Goal: Task Accomplishment & Management: Complete application form

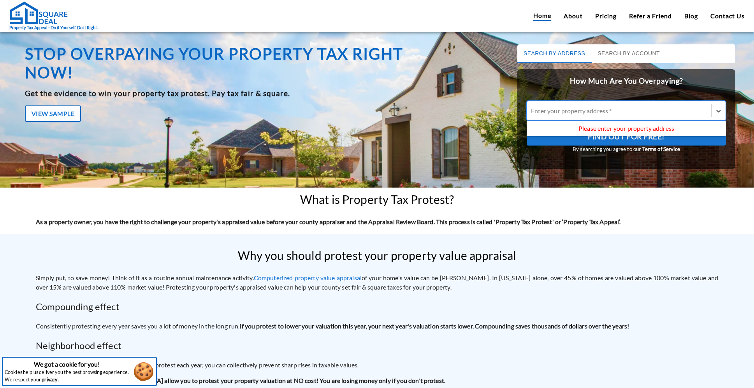
click at [531, 110] on div "Enter your property address *" at bounding box center [619, 111] width 176 height 6
click at [531, 110] on input "Use Up and Down to choose options, press Enter to select the currently focused …" at bounding box center [531, 110] width 1 height 7
click at [540, 111] on div "Enter your property address *" at bounding box center [619, 111] width 176 height 6
click at [532, 111] on input "Use Up and Down to choose options, press Enter to select the currently focused …" at bounding box center [531, 110] width 1 height 7
type input "4827 [PERSON_NAME]"
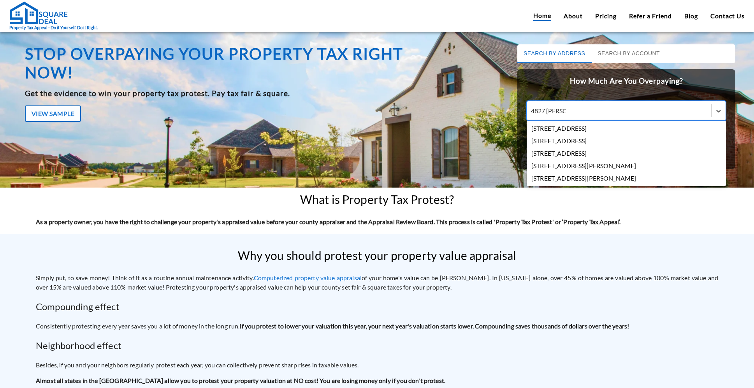
click at [546, 129] on div "[STREET_ADDRESS]" at bounding box center [626, 128] width 199 height 12
click at [546, 114] on input "4827 [PERSON_NAME]" at bounding box center [548, 110] width 35 height 7
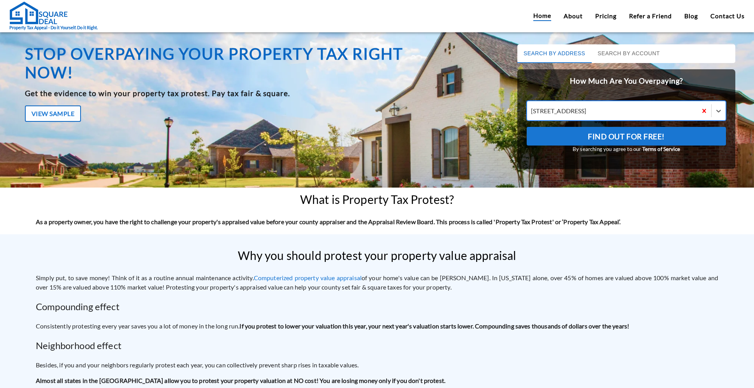
click at [574, 139] on button "Find Out For Free!" at bounding box center [626, 136] width 199 height 19
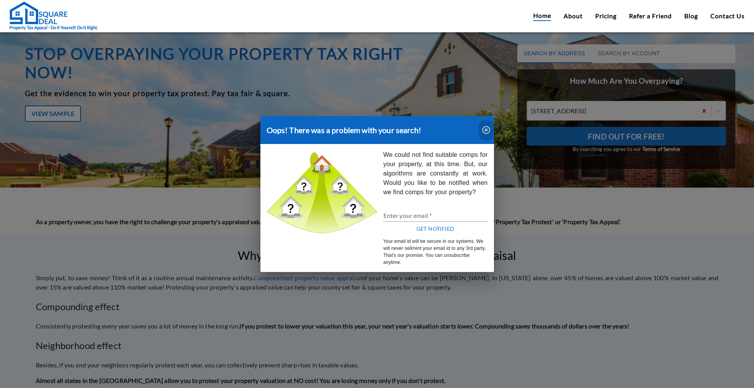
click at [484, 130] on icon "button" at bounding box center [486, 129] width 9 height 9
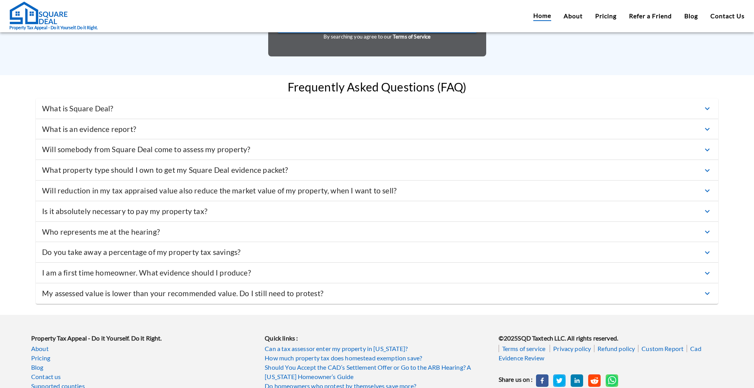
click at [109, 114] on p "What is Square Deal?" at bounding box center [78, 108] width 72 height 11
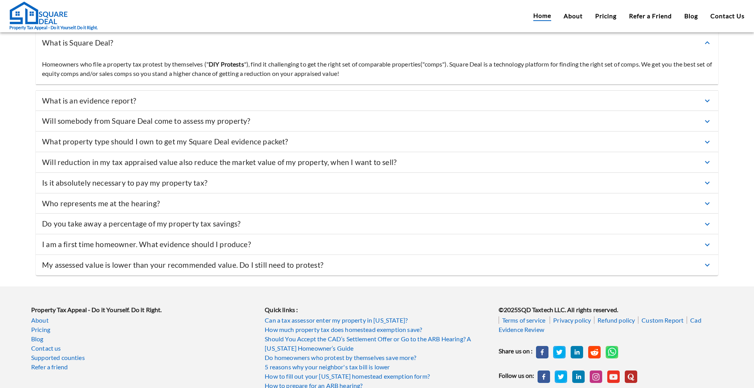
scroll to position [2249, 0]
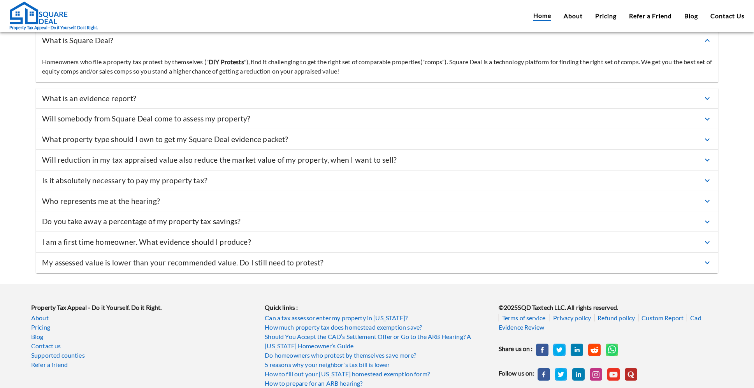
click at [42, 323] on link "About" at bounding box center [143, 317] width 224 height 9
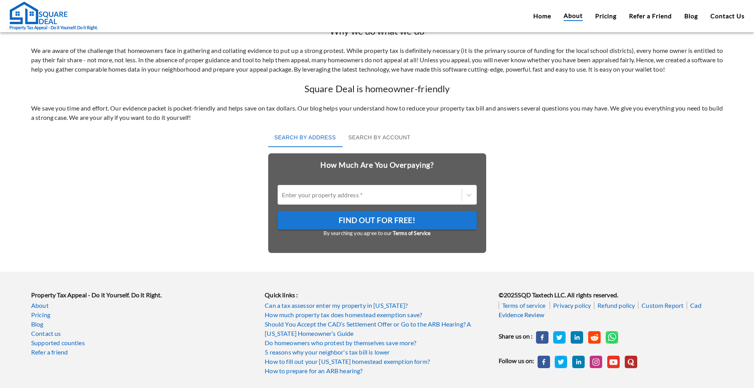
click at [695, 305] on link "Cad Evidence Review" at bounding box center [600, 310] width 203 height 17
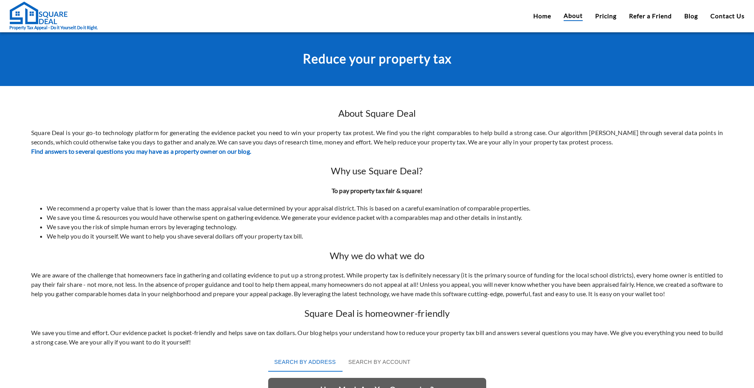
scroll to position [0, 0]
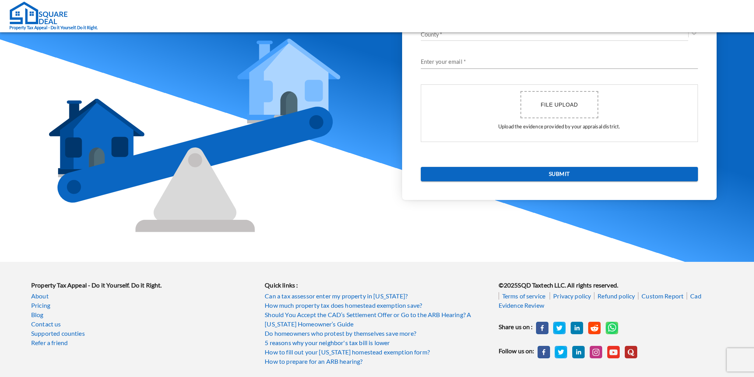
click at [293, 343] on link "5 reasons why your neighbor's tax bill is lower" at bounding box center [377, 342] width 224 height 9
